Goal: Find specific page/section: Find specific page/section

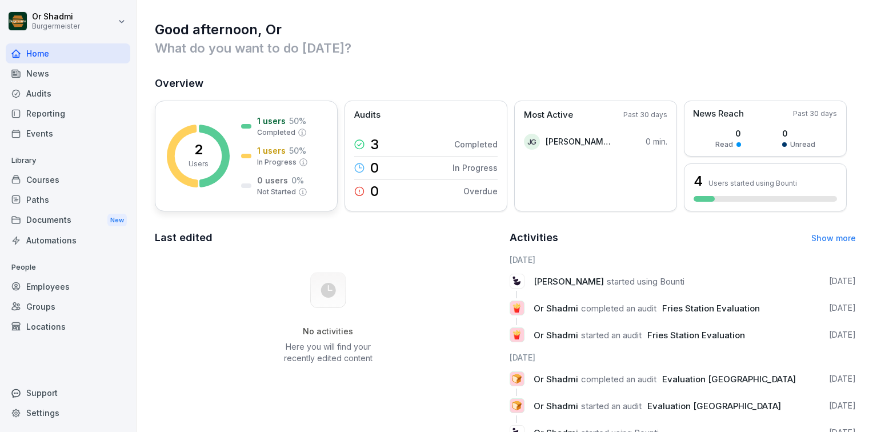
click at [263, 150] on p "1 users" at bounding box center [271, 151] width 29 height 12
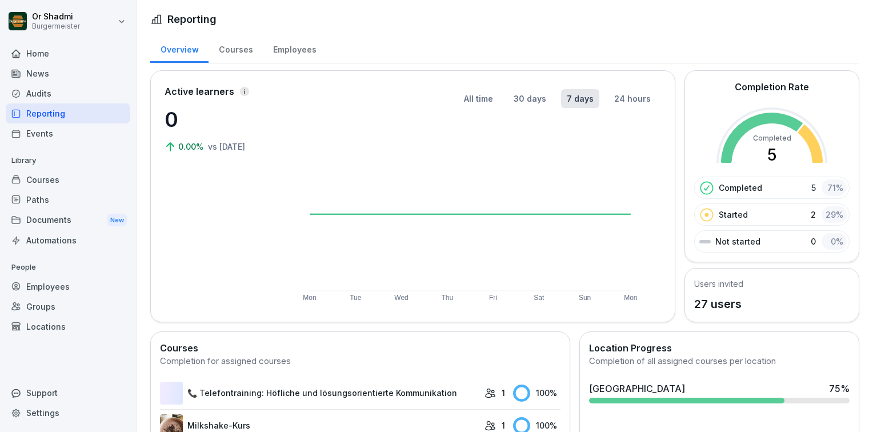
click at [69, 182] on div "Courses" at bounding box center [68, 180] width 125 height 20
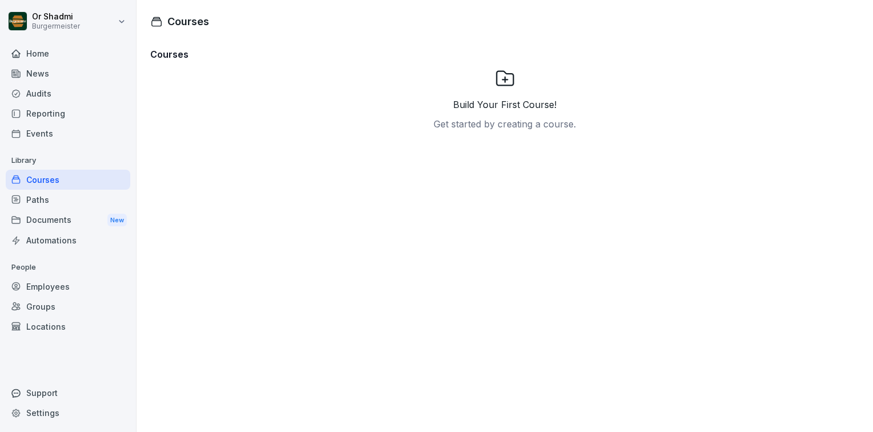
click at [43, 113] on div "Reporting" at bounding box center [68, 113] width 125 height 20
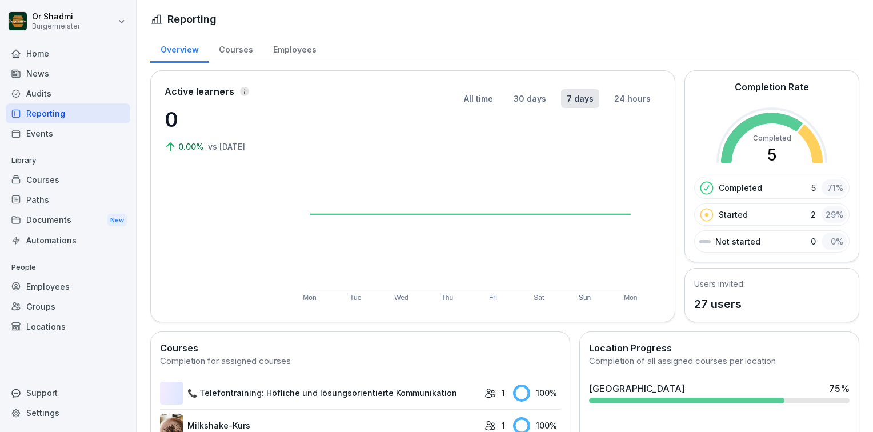
click at [242, 49] on div "Courses" at bounding box center [236, 48] width 54 height 29
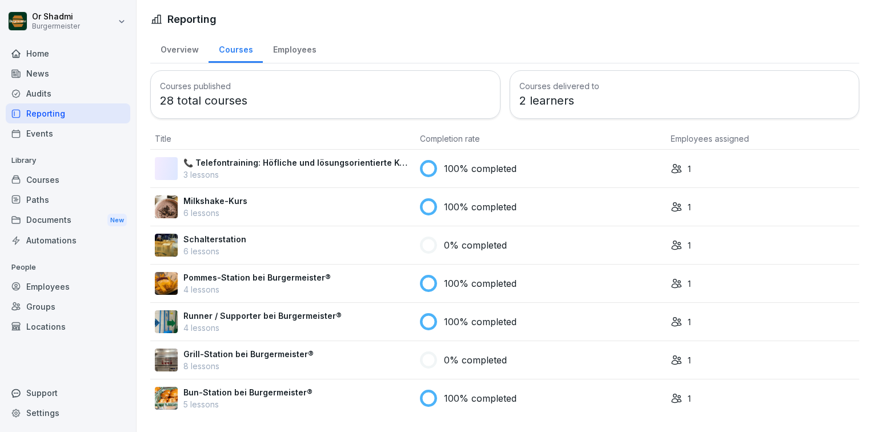
click at [548, 95] on p "2 learners" at bounding box center [684, 100] width 331 height 17
